Goal: Check status

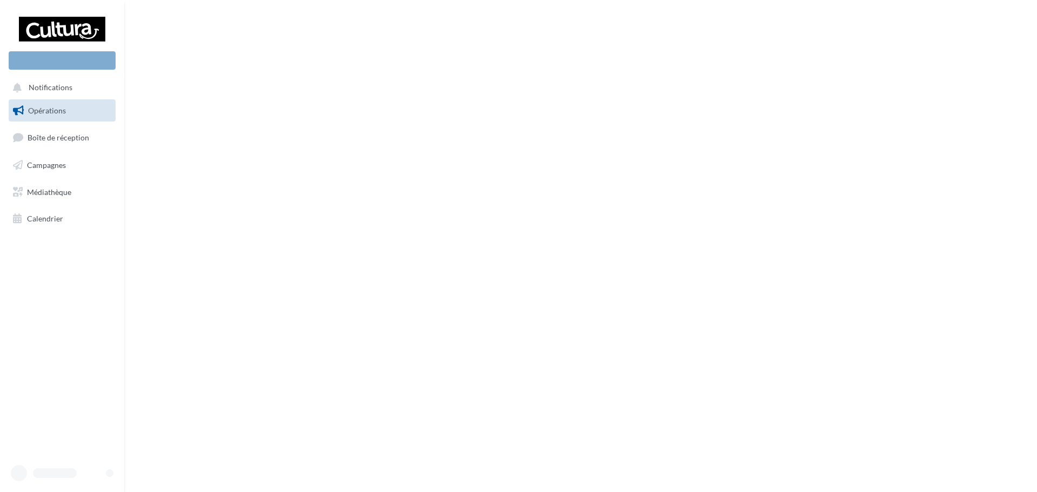
click at [48, 166] on span "Campagnes" at bounding box center [46, 164] width 39 height 9
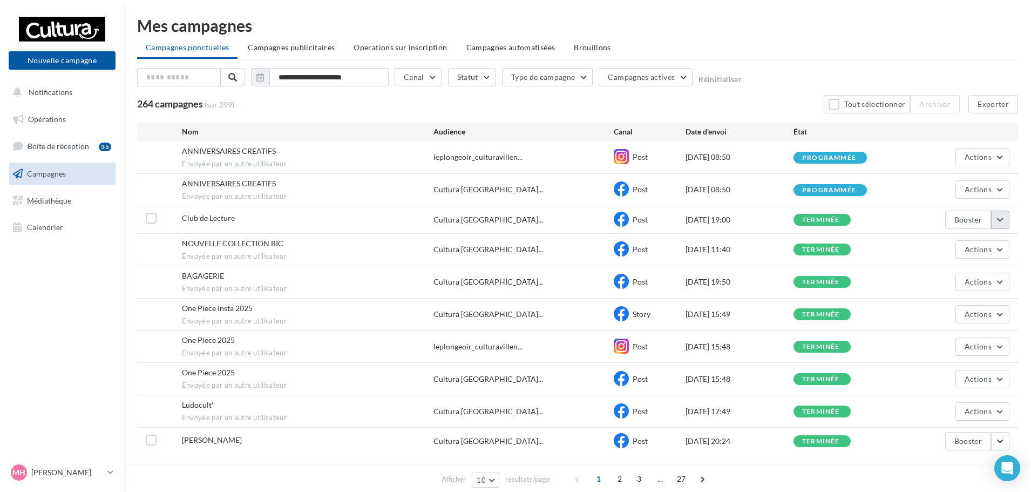
click at [1006, 219] on button "button" at bounding box center [1000, 220] width 18 height 18
click at [956, 246] on button "Voir les résultats" at bounding box center [956, 245] width 108 height 28
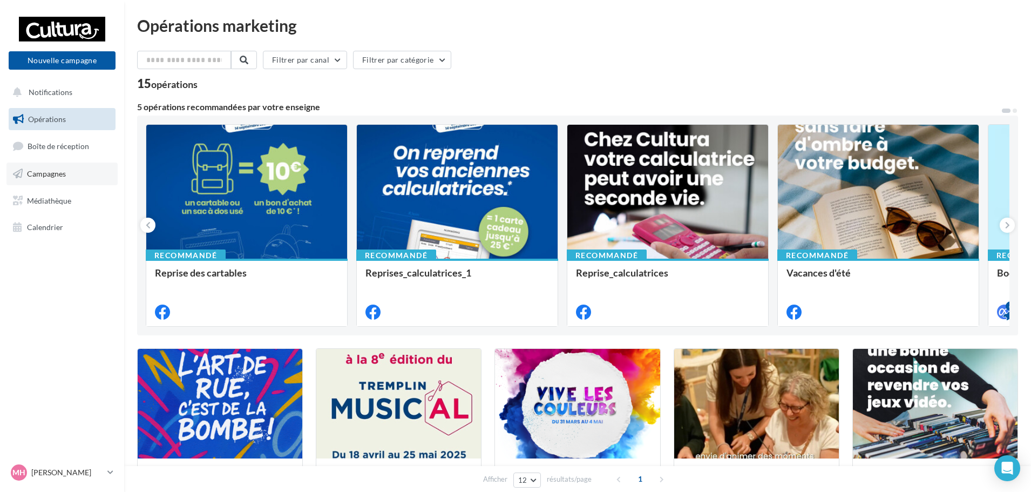
click at [44, 180] on link "Campagnes" at bounding box center [61, 174] width 111 height 23
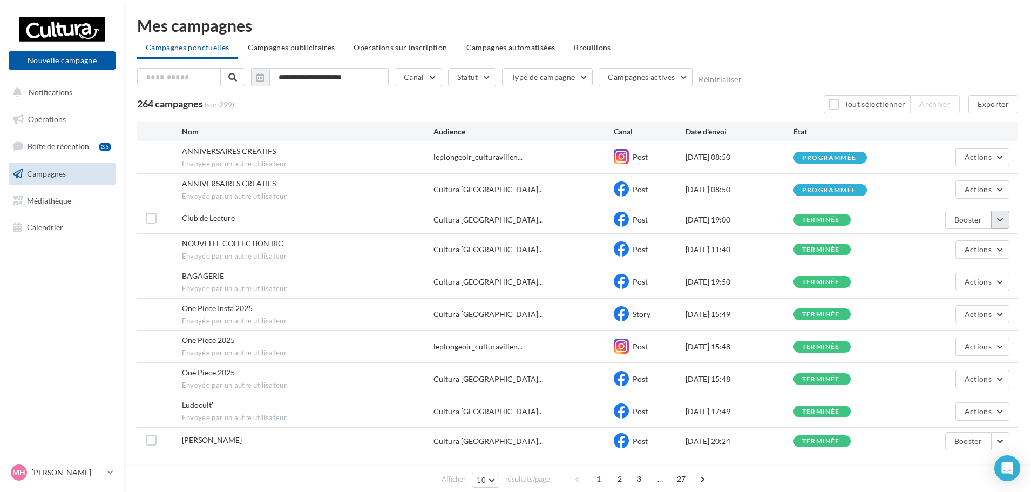
click at [1006, 221] on button "button" at bounding box center [1000, 220] width 18 height 18
click at [950, 243] on button "Voir les résultats" at bounding box center [956, 245] width 108 height 28
click at [1008, 251] on button "Actions" at bounding box center [983, 249] width 54 height 18
click at [971, 273] on button "Voir les résultats" at bounding box center [956, 275] width 108 height 28
click at [1014, 284] on div "BAGAGERIE Envoyée par un autre utilisateur Cultura Villennes-sur-Sei... Post 07…" at bounding box center [577, 282] width 881 height 32
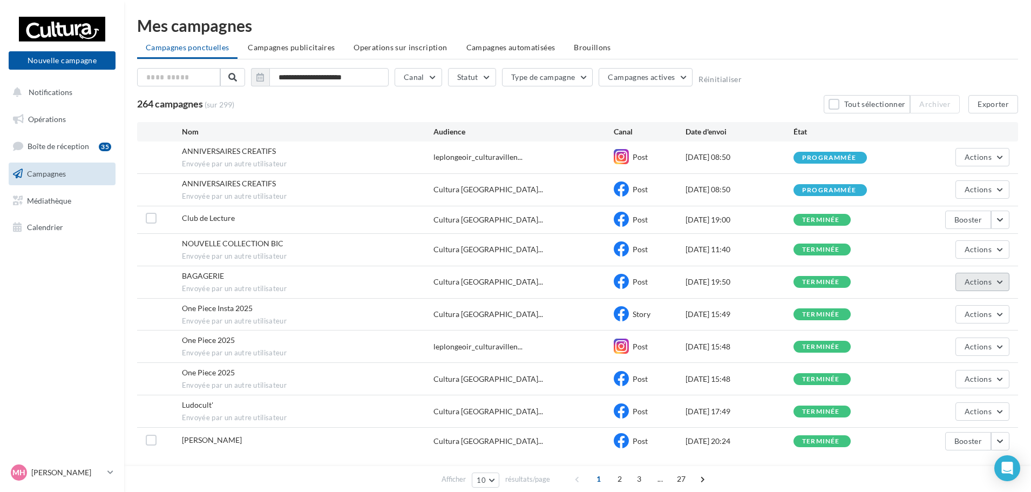
click at [1008, 282] on button "Actions" at bounding box center [983, 282] width 54 height 18
click at [975, 300] on button "Voir les résultats" at bounding box center [956, 307] width 108 height 28
